Goal: Download file/media

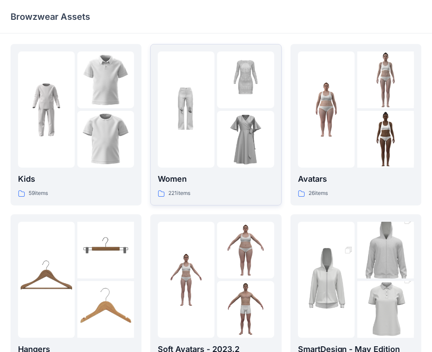
click at [183, 91] on div at bounding box center [186, 109] width 57 height 116
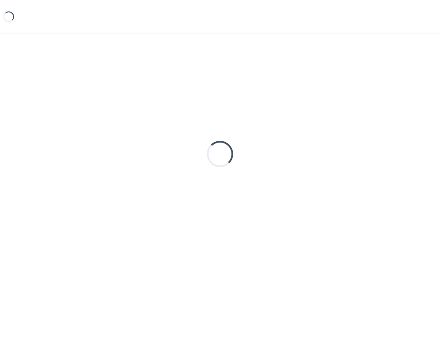
click at [183, 91] on div "Loading..." at bounding box center [220, 154] width 419 height 220
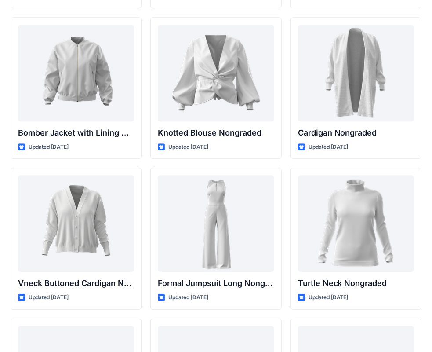
scroll to position [8380, 0]
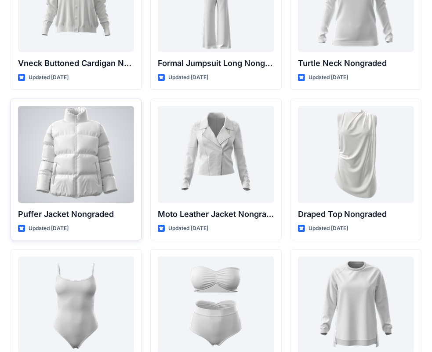
click at [69, 154] on div at bounding box center [76, 154] width 116 height 97
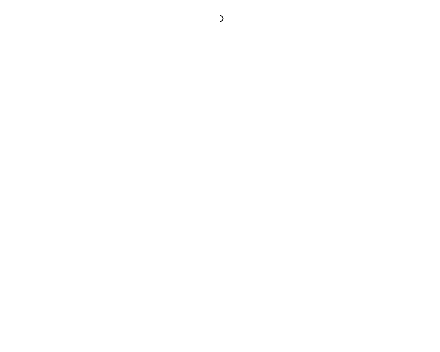
click at [69, 154] on div at bounding box center [220, 176] width 440 height 352
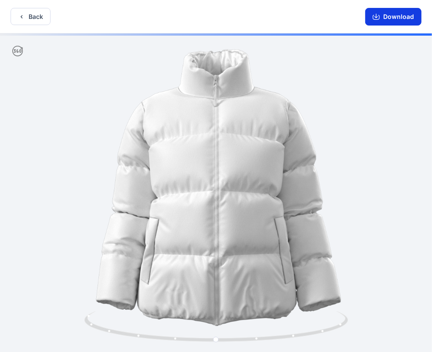
click at [396, 19] on button "Download" at bounding box center [393, 17] width 56 height 18
